Goal: Task Accomplishment & Management: Complete application form

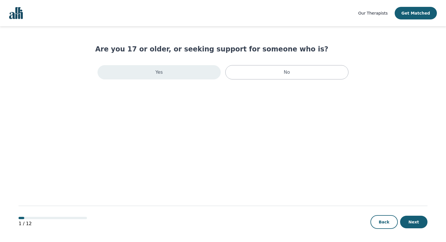
click at [168, 70] on div "Yes" at bounding box center [159, 72] width 123 height 14
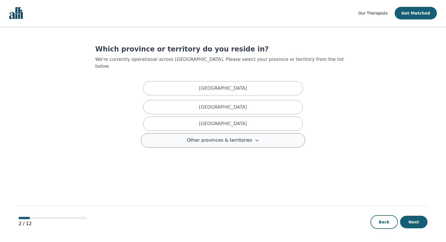
click at [228, 137] on span "Other provinces & territories" at bounding box center [219, 140] width 65 height 7
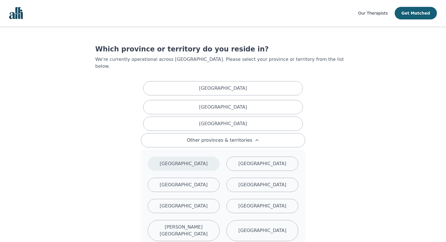
click at [194, 158] on div "[GEOGRAPHIC_DATA]" at bounding box center [184, 163] width 72 height 14
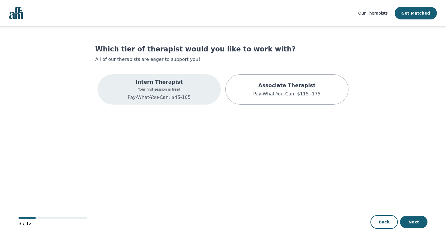
click at [168, 89] on p "Your first session is free!" at bounding box center [159, 89] width 63 height 5
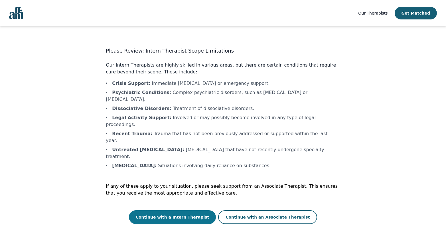
click at [183, 210] on button "Continue with a Intern Therapist" at bounding box center [172, 217] width 87 height 14
